Goal: Task Accomplishment & Management: Use online tool/utility

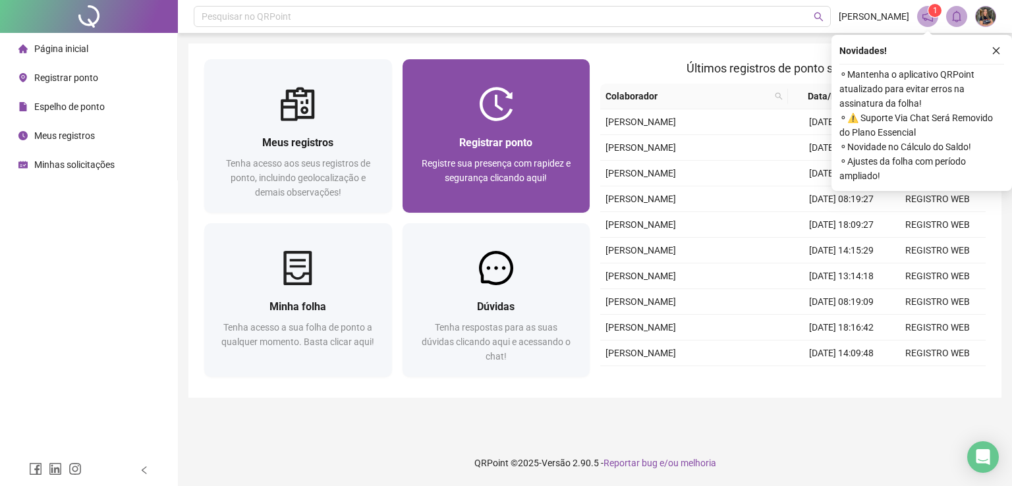
click at [464, 158] on span "Registre sua presença com rapidez e segurança clicando aqui!" at bounding box center [496, 170] width 149 height 25
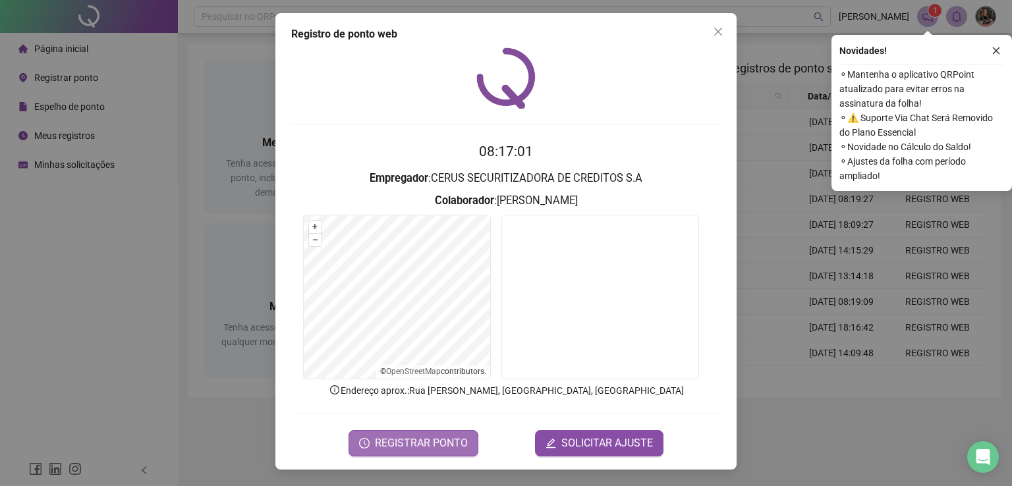
click at [430, 443] on span "REGISTRAR PONTO" at bounding box center [421, 443] width 93 height 16
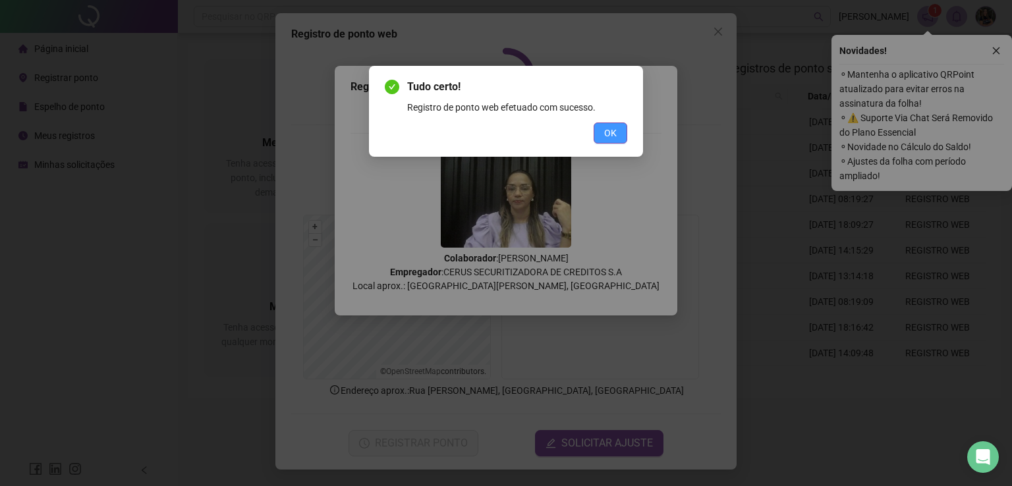
click at [610, 132] on span "OK" at bounding box center [610, 133] width 13 height 14
